Goal: Transaction & Acquisition: Purchase product/service

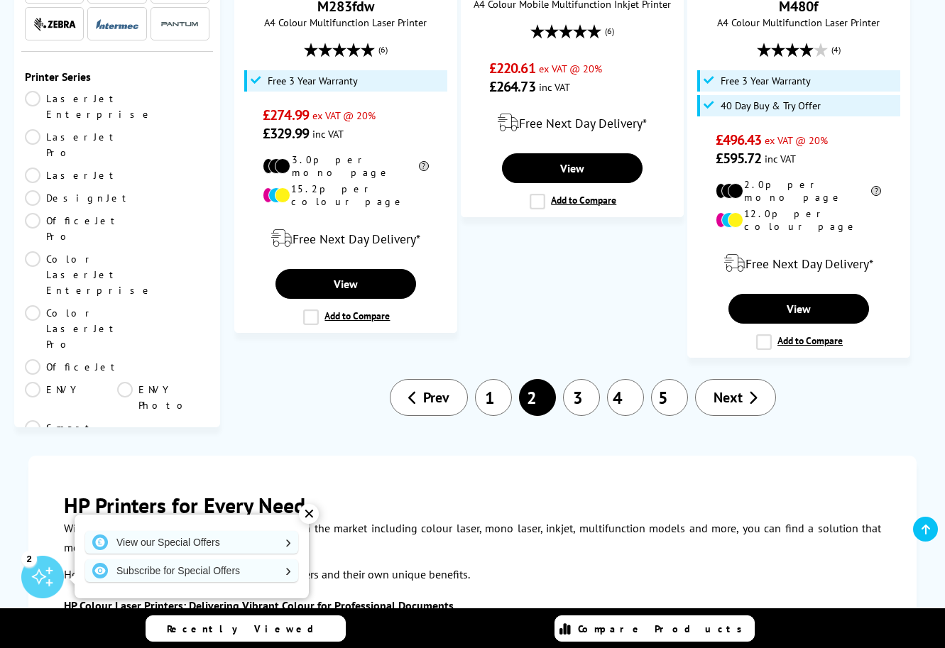
scroll to position [2342, 0]
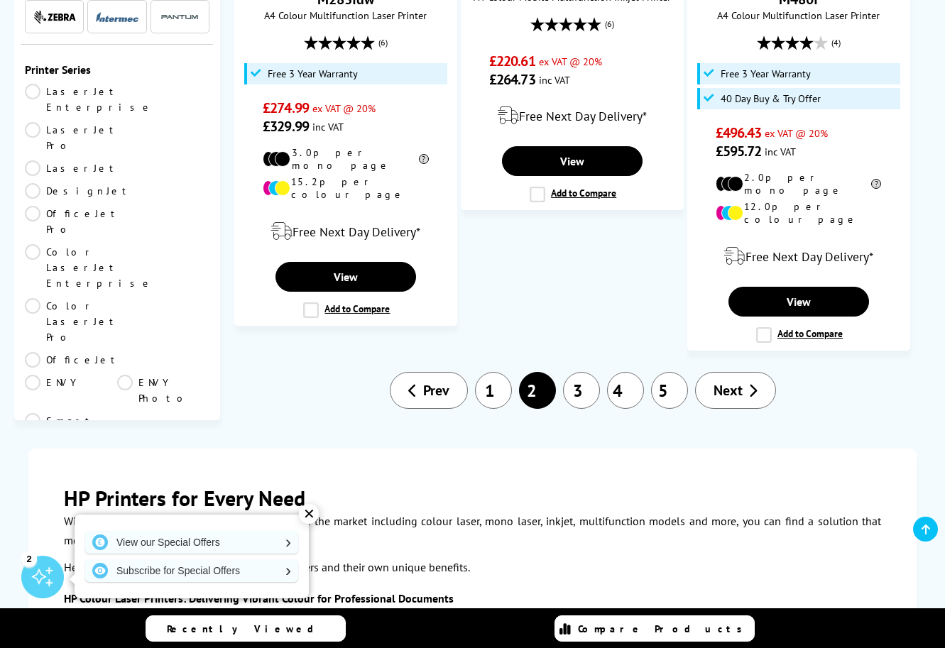
click at [586, 372] on link "3" at bounding box center [581, 390] width 37 height 37
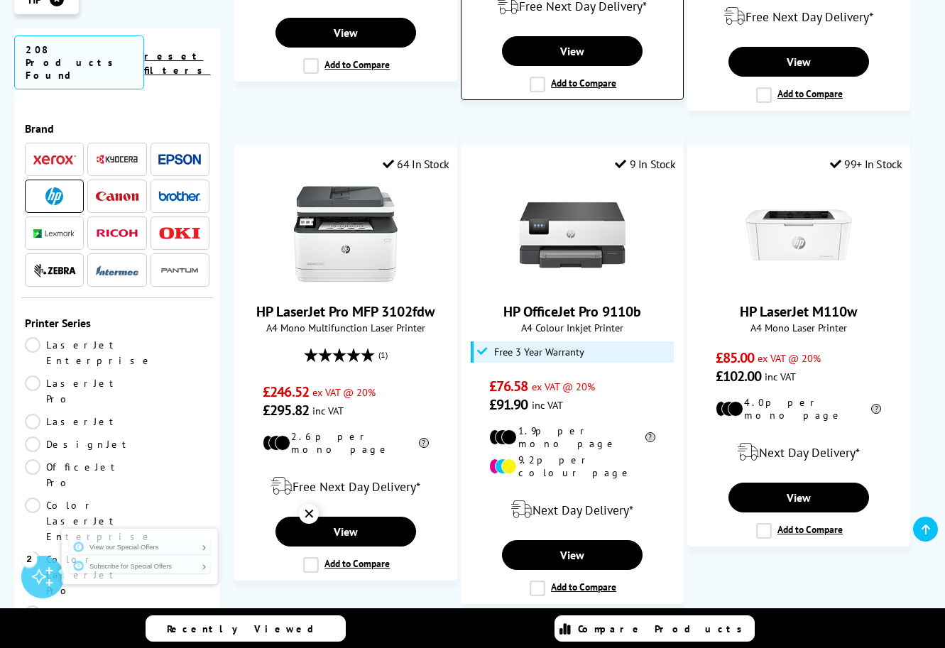
scroll to position [1988, 0]
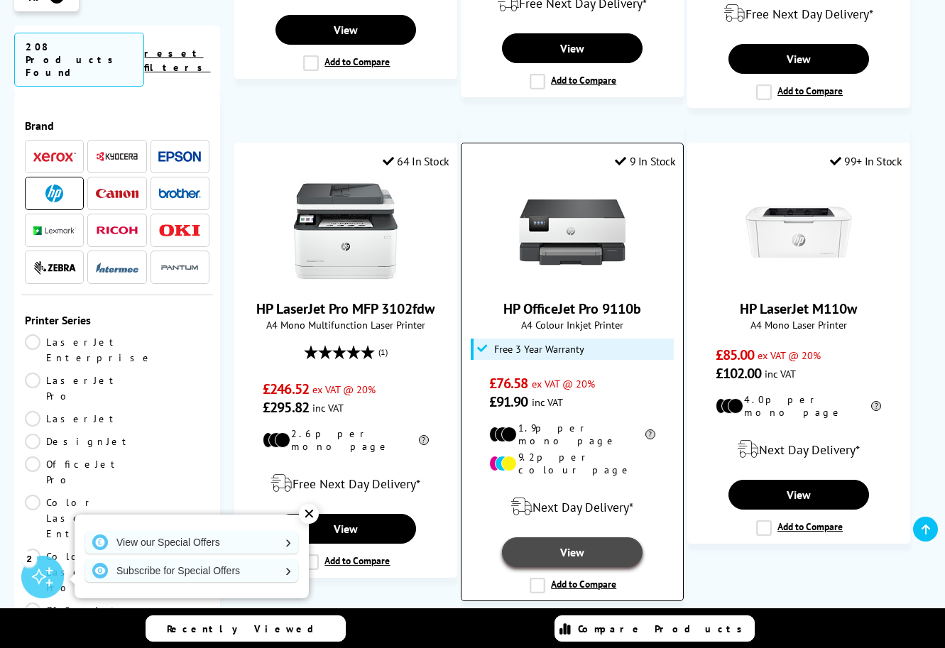
click at [577, 537] on link "View" at bounding box center [572, 552] width 141 height 30
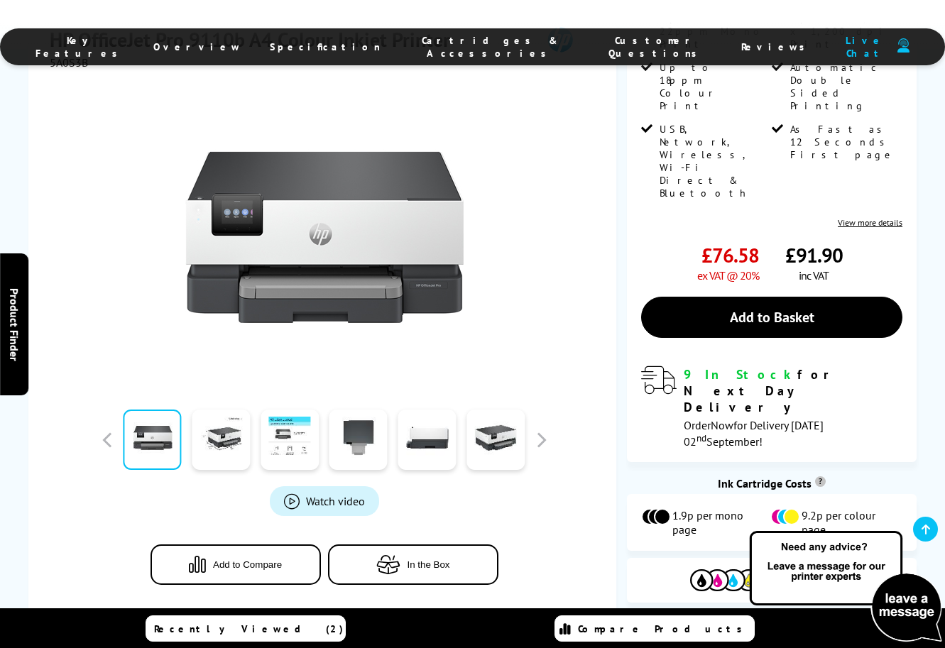
scroll to position [355, 0]
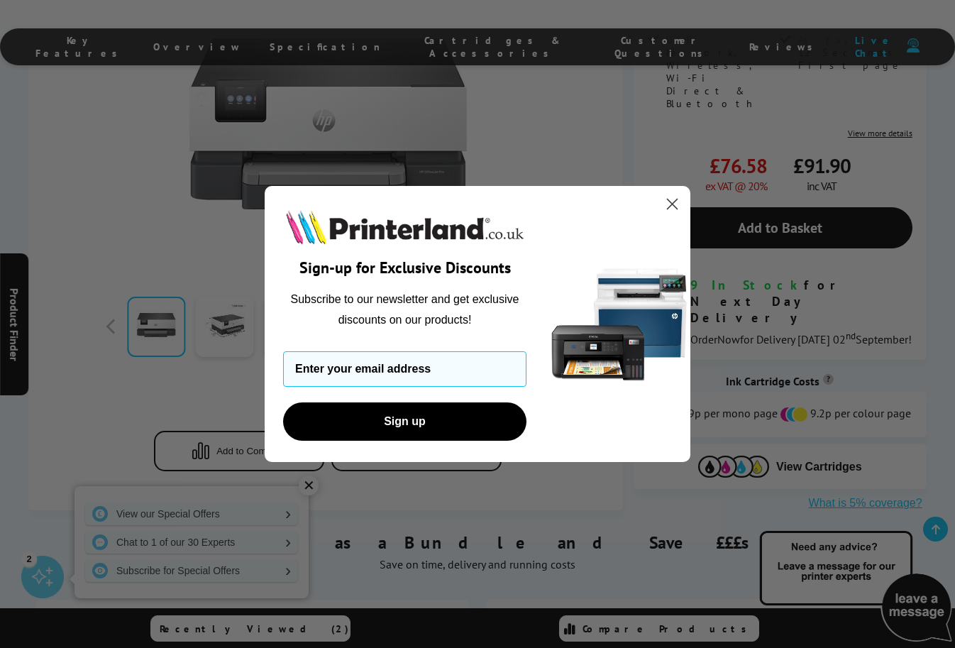
click at [675, 204] on circle "Close dialog" at bounding box center [672, 203] width 23 height 23
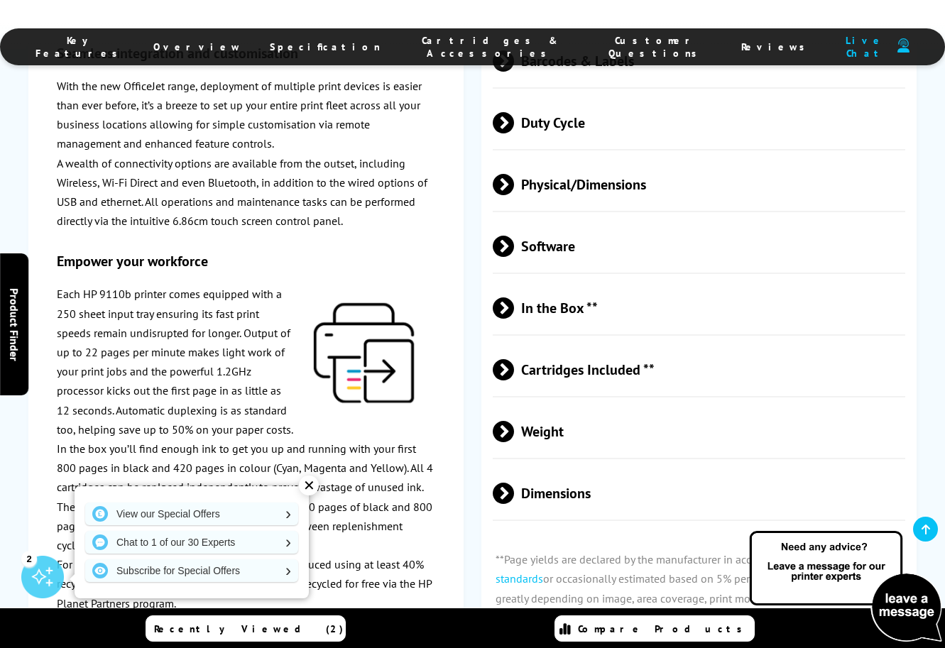
scroll to position [2768, 0]
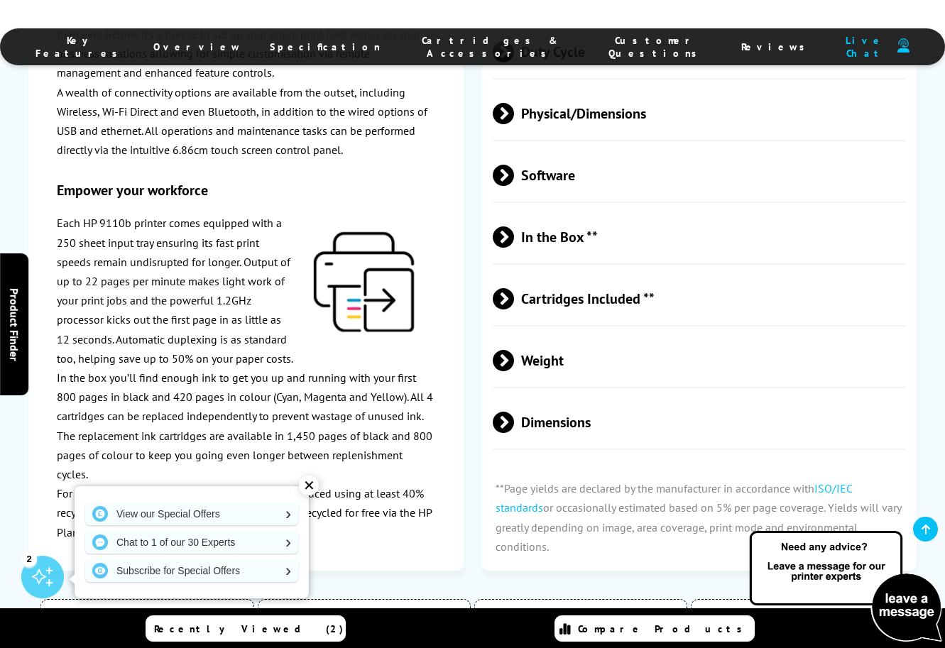
click at [612, 272] on span "Cartridges Included **" at bounding box center [699, 298] width 412 height 53
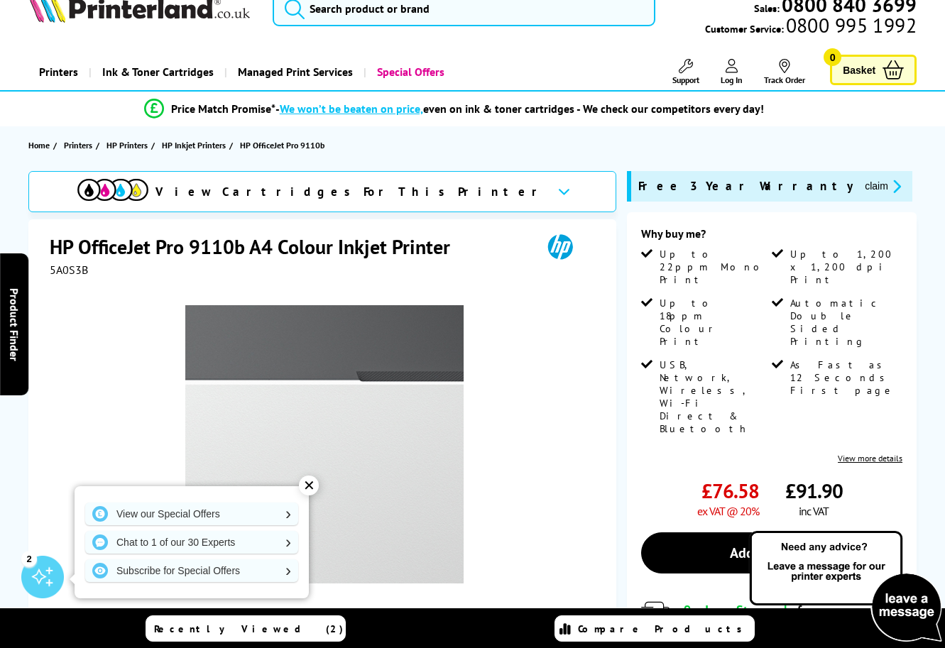
scroll to position [0, 0]
